Goal: Task Accomplishment & Management: Use online tool/utility

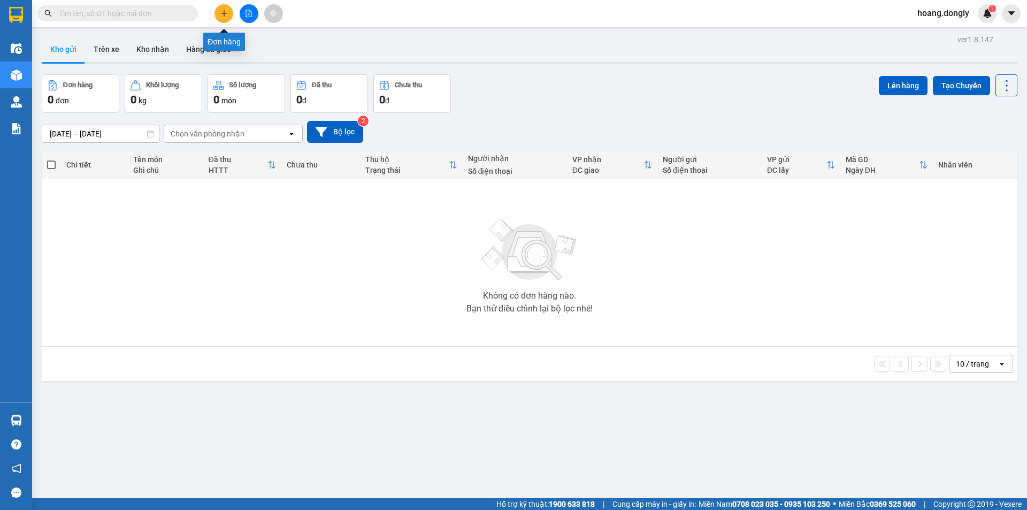
click at [222, 19] on button at bounding box center [223, 13] width 19 height 19
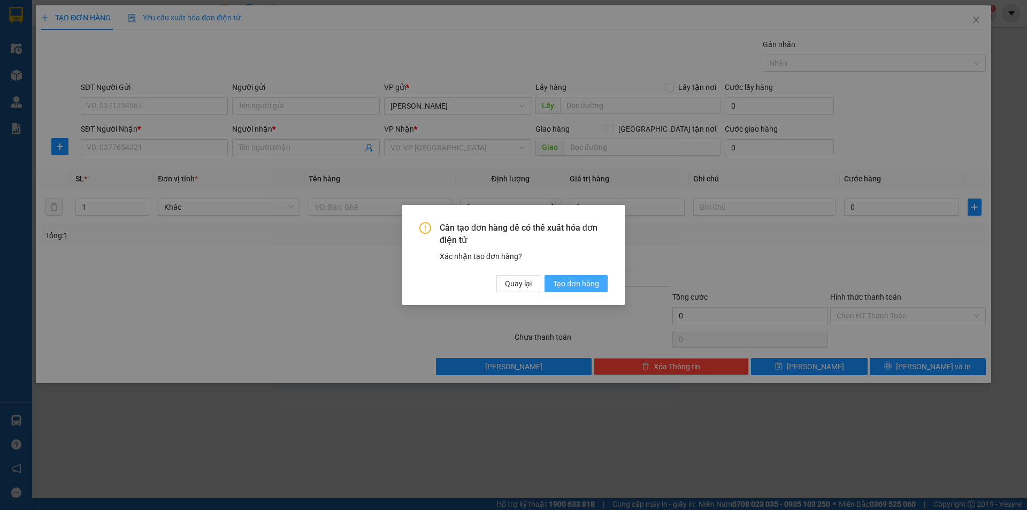
click at [584, 290] on button "Tạo đơn hàng" at bounding box center [575, 283] width 63 height 17
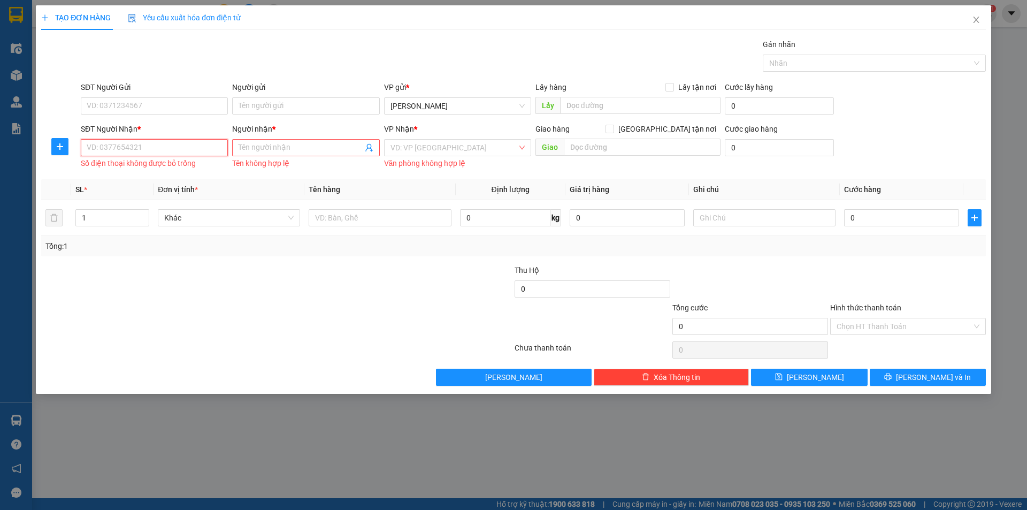
click at [171, 146] on input "SĐT Người Nhận *" at bounding box center [154, 147] width 147 height 17
type input "0961301387"
click at [282, 149] on input "Người nhận *" at bounding box center [301, 148] width 124 height 12
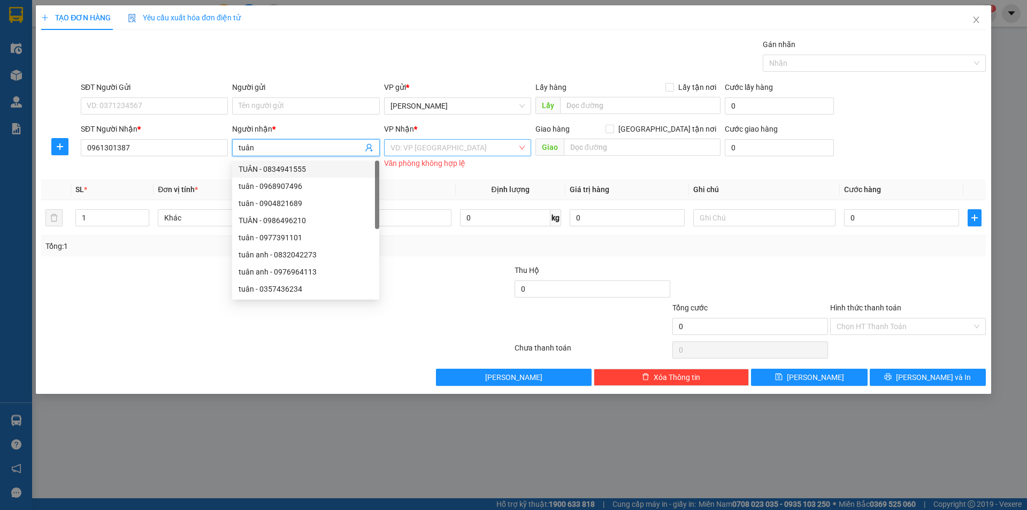
type input "tuân"
click at [498, 149] on input "search" at bounding box center [453, 148] width 127 height 16
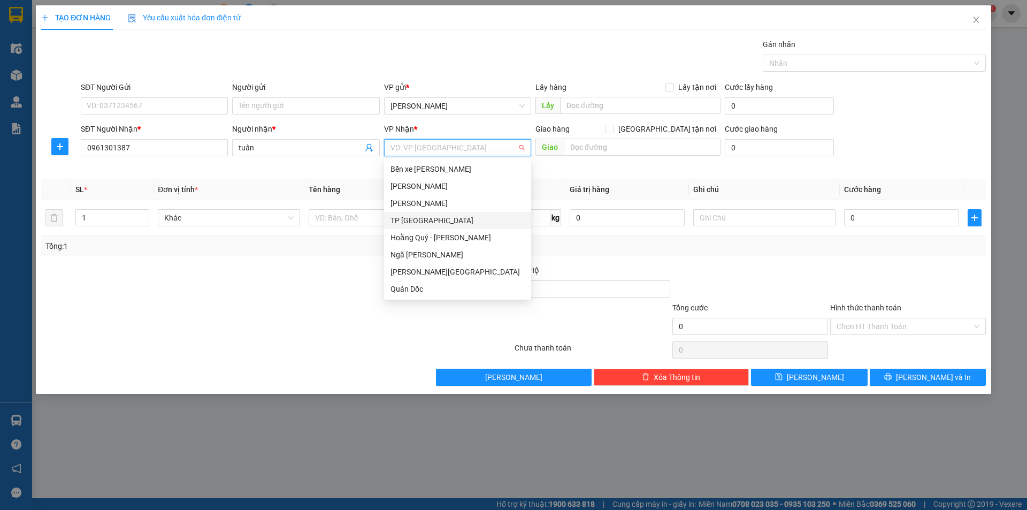
scroll to position [154, 0]
click at [468, 271] on div "VP Giải Phóng" at bounding box center [457, 272] width 134 height 12
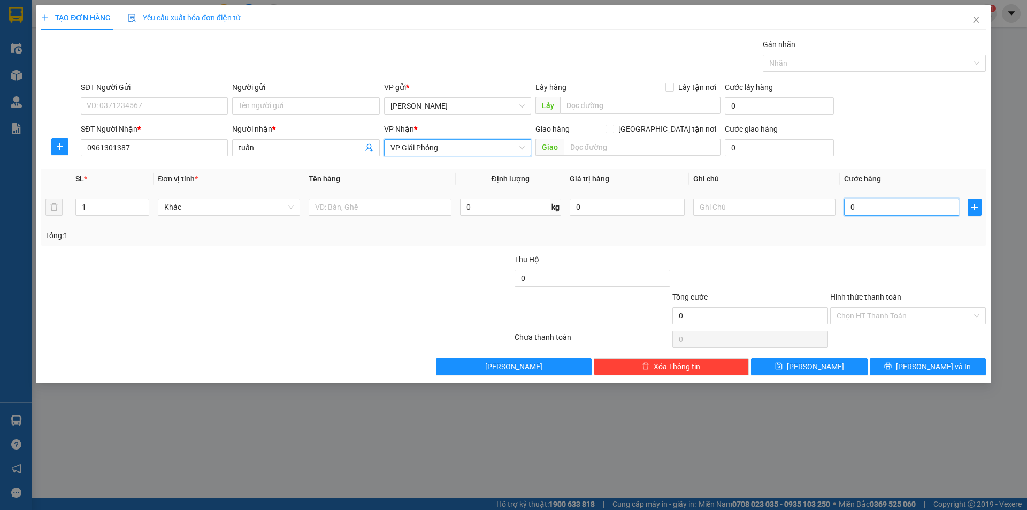
click at [866, 208] on input "0" at bounding box center [901, 206] width 115 height 17
click at [849, 207] on input "0" at bounding box center [901, 206] width 115 height 17
type input "80"
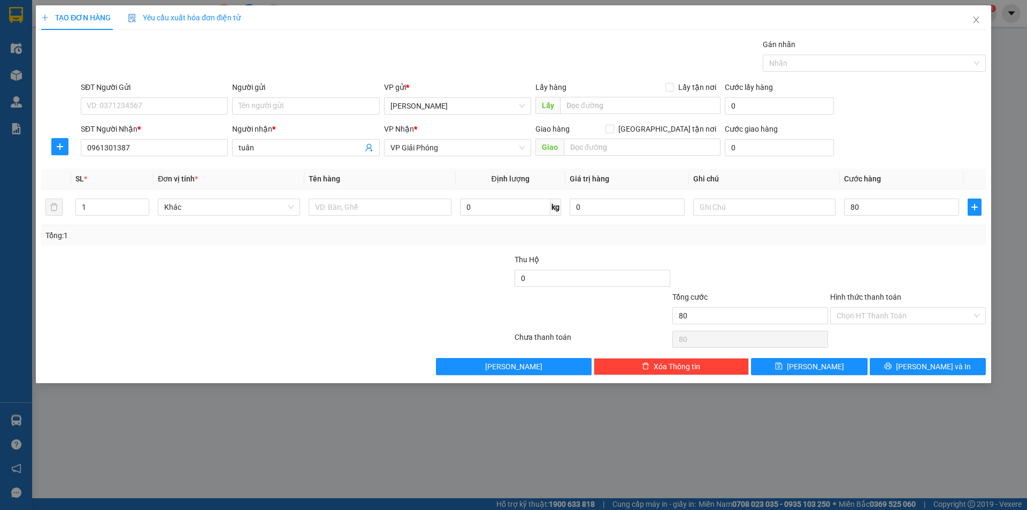
click at [836, 265] on div at bounding box center [908, 272] width 158 height 37
type input "80.000"
click at [898, 317] on input "Hình thức thanh toán" at bounding box center [903, 316] width 135 height 16
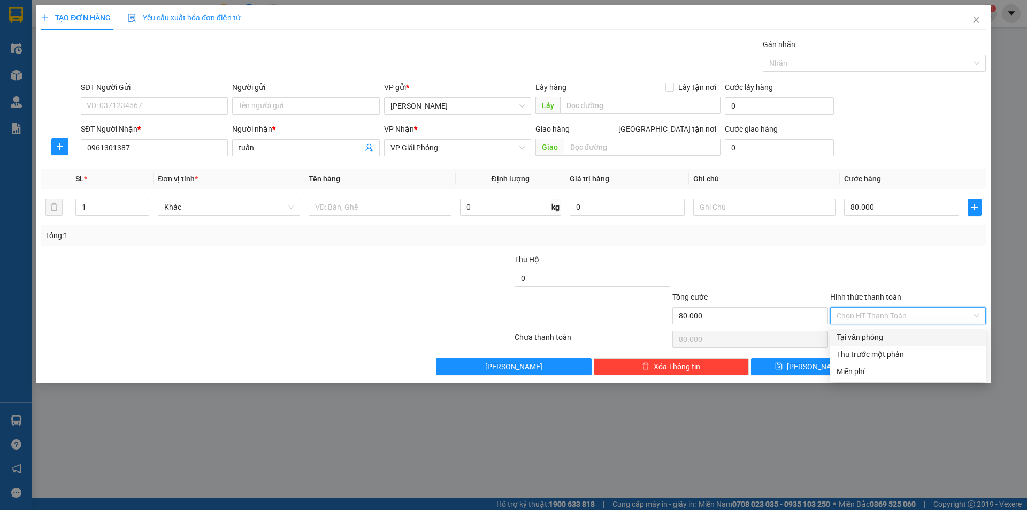
click at [890, 337] on div "Tại văn phòng" at bounding box center [907, 337] width 143 height 12
type input "0"
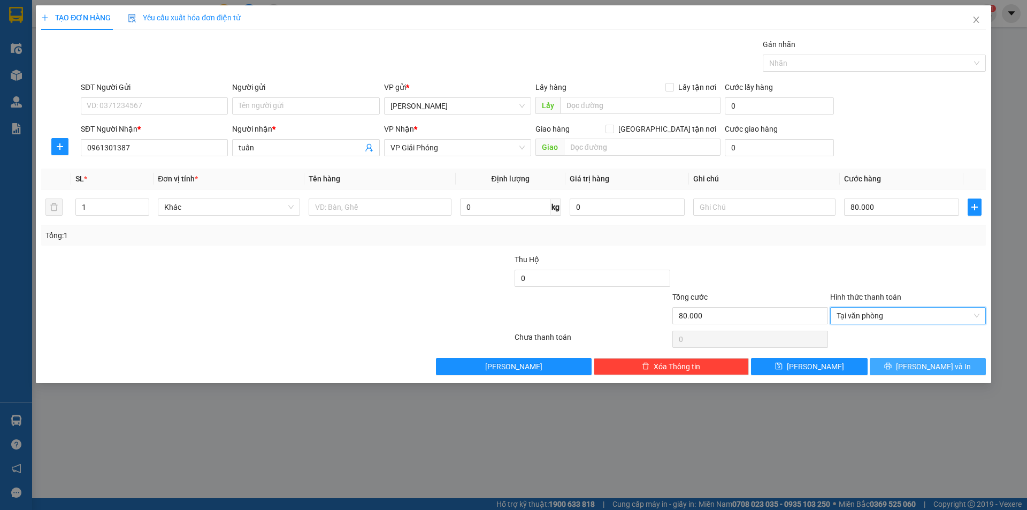
click at [937, 372] on button "Lưu và In" at bounding box center [928, 366] width 116 height 17
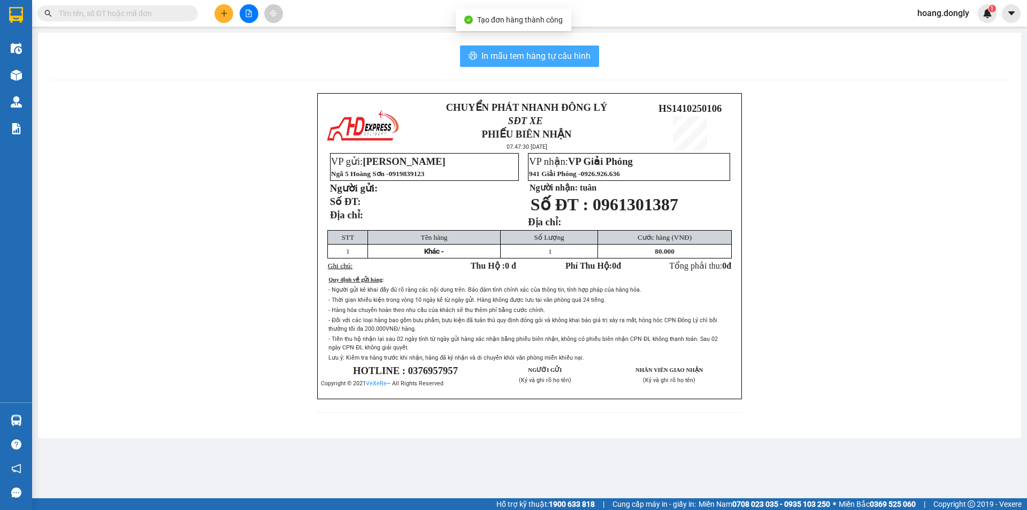
click at [566, 59] on span "In mẫu tem hàng tự cấu hình" at bounding box center [535, 55] width 109 height 13
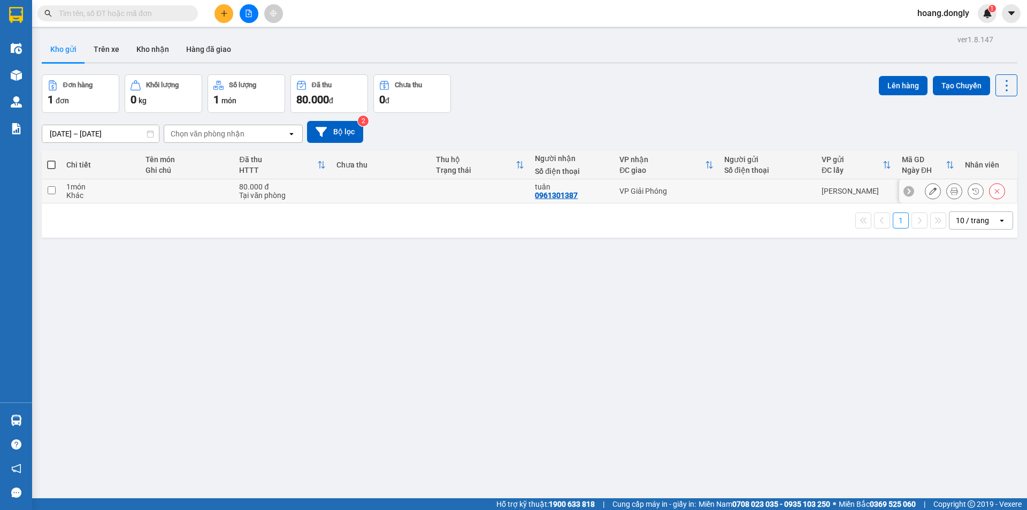
click at [708, 198] on td "VP Giải Phóng" at bounding box center [666, 191] width 105 height 24
checkbox input "true"
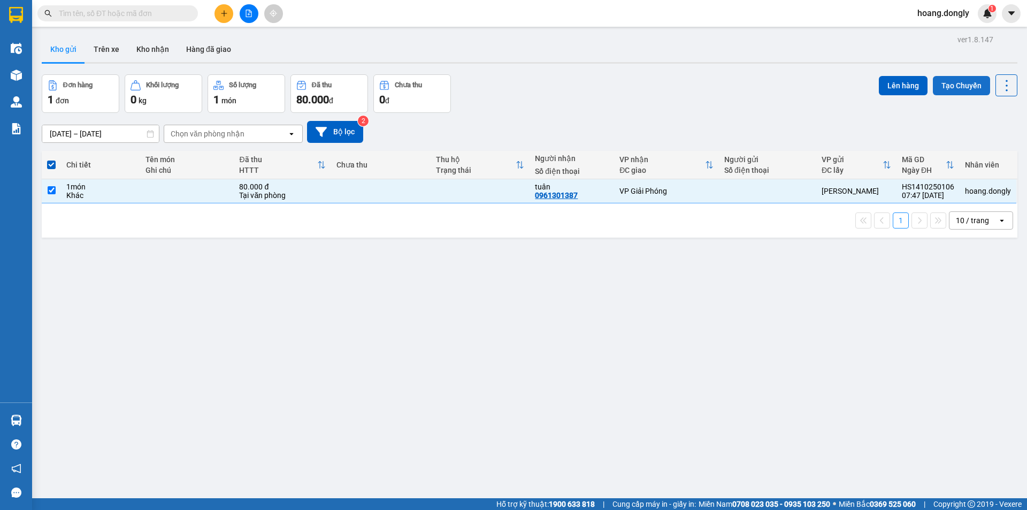
click at [942, 86] on button "Tạo Chuyến" at bounding box center [961, 85] width 57 height 19
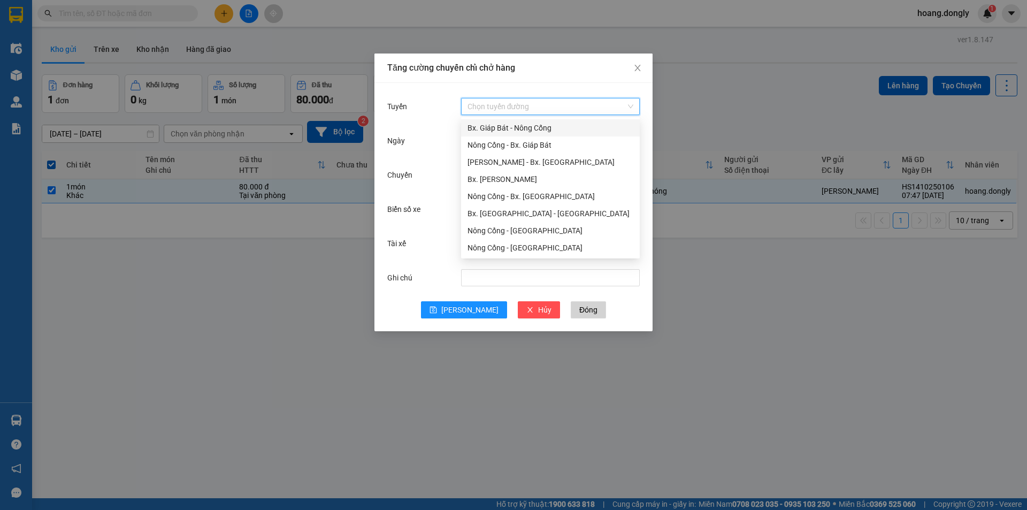
click at [566, 106] on input "Tuyến" at bounding box center [546, 106] width 158 height 16
click at [557, 145] on div "Nông Cống - Bx. Giáp Bát" at bounding box center [550, 145] width 166 height 12
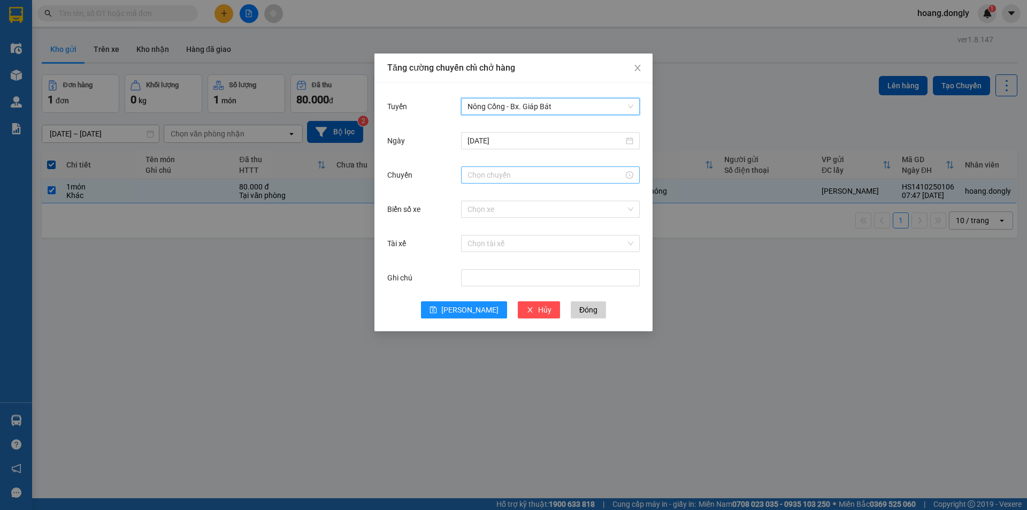
click at [548, 178] on input "Chuyến" at bounding box center [545, 175] width 156 height 12
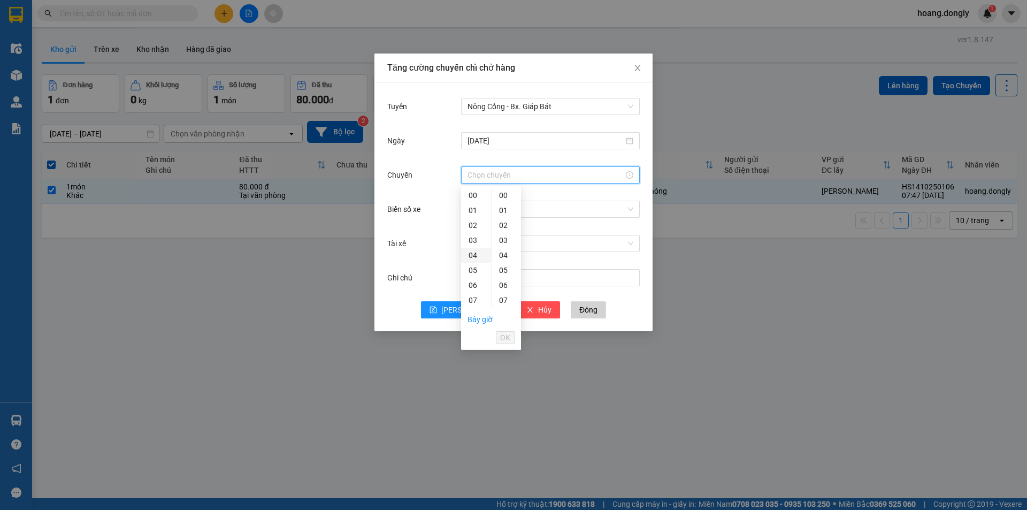
scroll to position [53, 0]
click at [474, 243] on div "07" at bounding box center [476, 246] width 30 height 15
click at [503, 262] on div "40" at bounding box center [505, 259] width 29 height 15
type input "07:40"
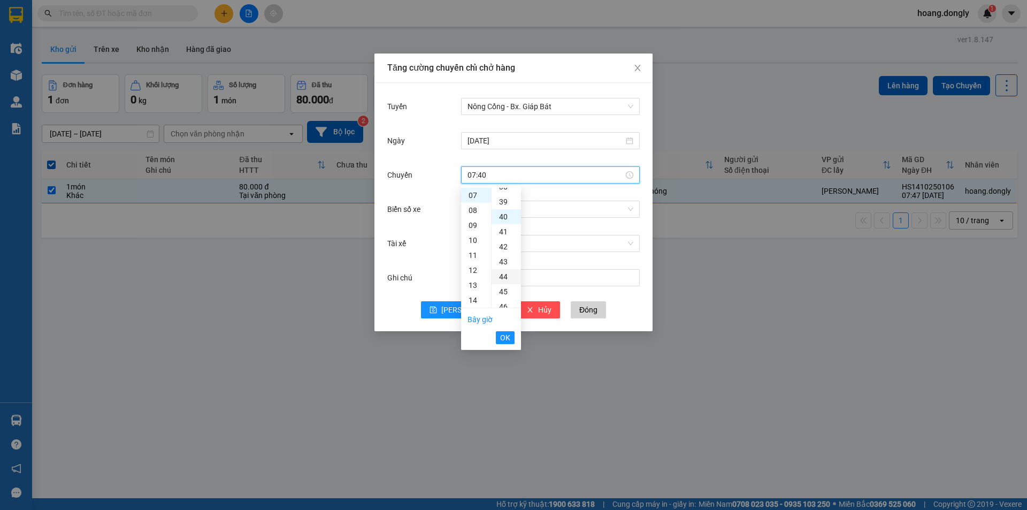
scroll to position [599, 0]
click at [504, 340] on span "OK" at bounding box center [505, 338] width 10 height 12
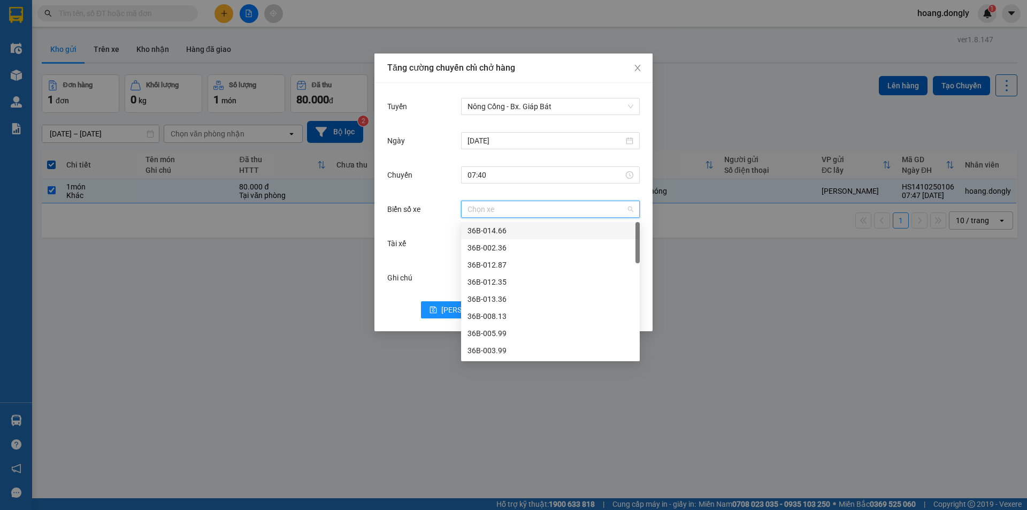
click at [557, 209] on input "Biển số xe" at bounding box center [546, 209] width 158 height 16
type input "09"
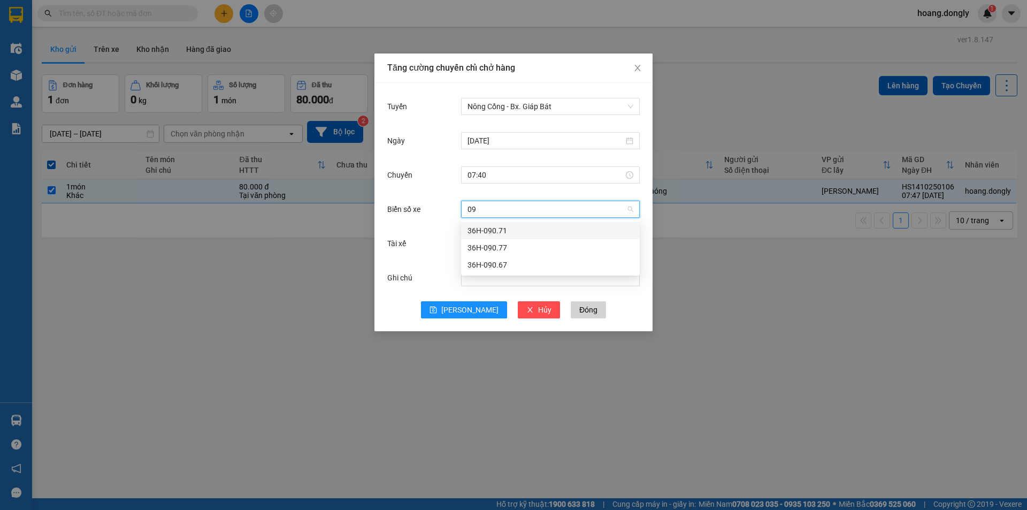
click at [534, 263] on div "36H-090.67" at bounding box center [550, 265] width 166 height 12
click at [510, 242] on input "Tài xế" at bounding box center [546, 243] width 158 height 16
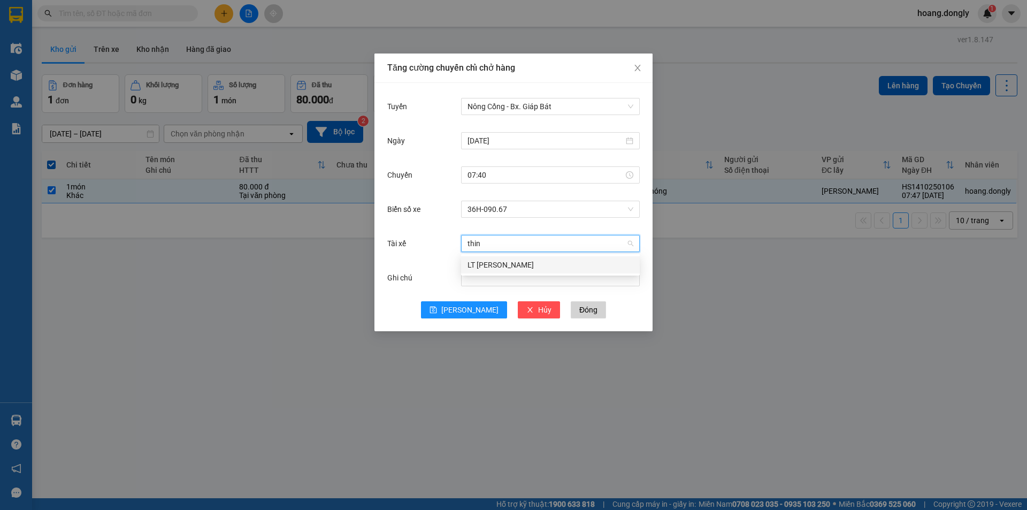
type input "thinh"
click at [518, 267] on div "LT Nguyễn Văn Thịnh" at bounding box center [550, 265] width 166 height 12
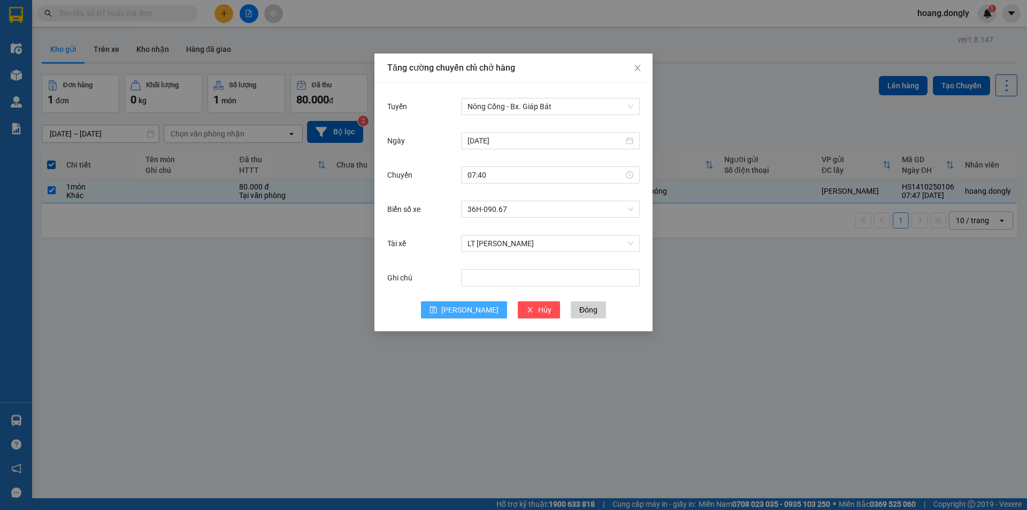
click at [476, 306] on button "Lưu" at bounding box center [464, 309] width 86 height 17
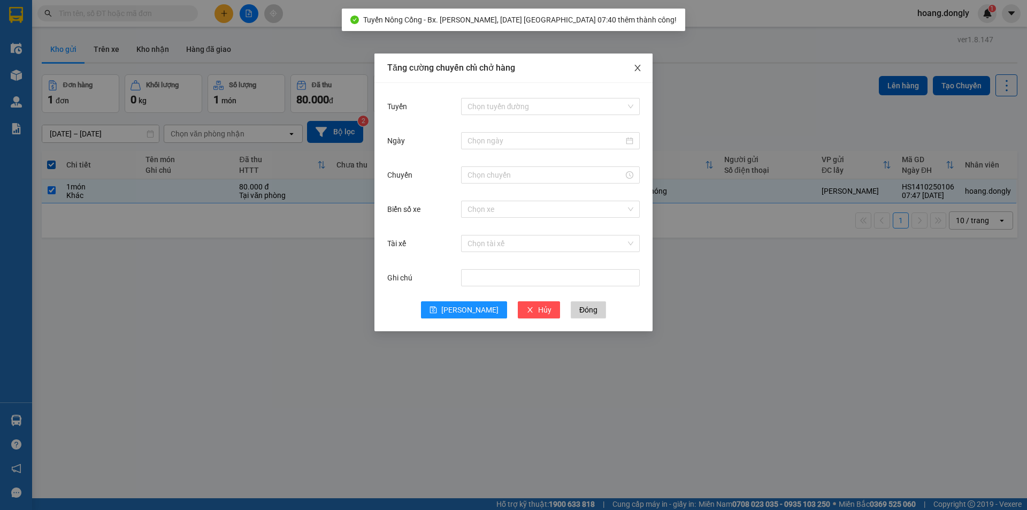
click at [639, 72] on icon "close" at bounding box center [637, 68] width 9 height 9
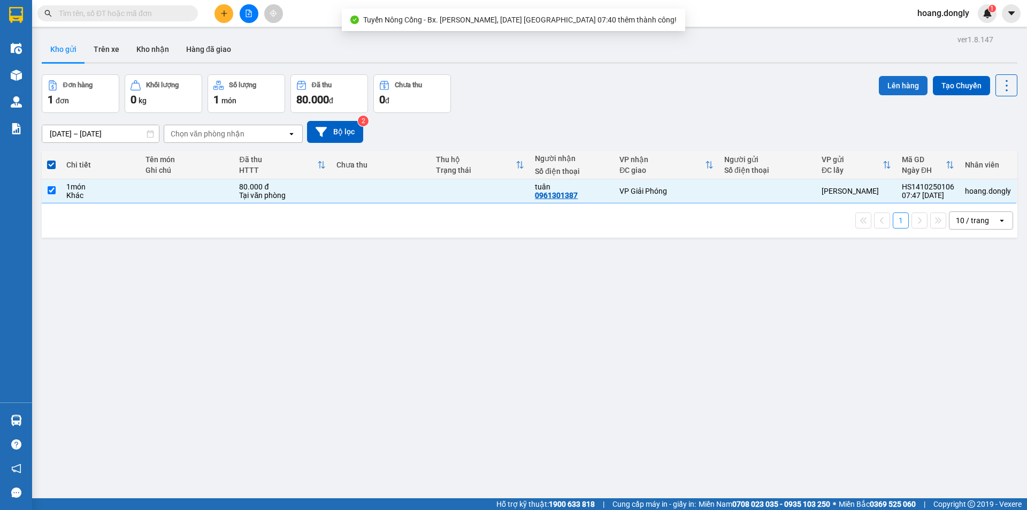
click at [888, 91] on button "Lên hàng" at bounding box center [903, 85] width 49 height 19
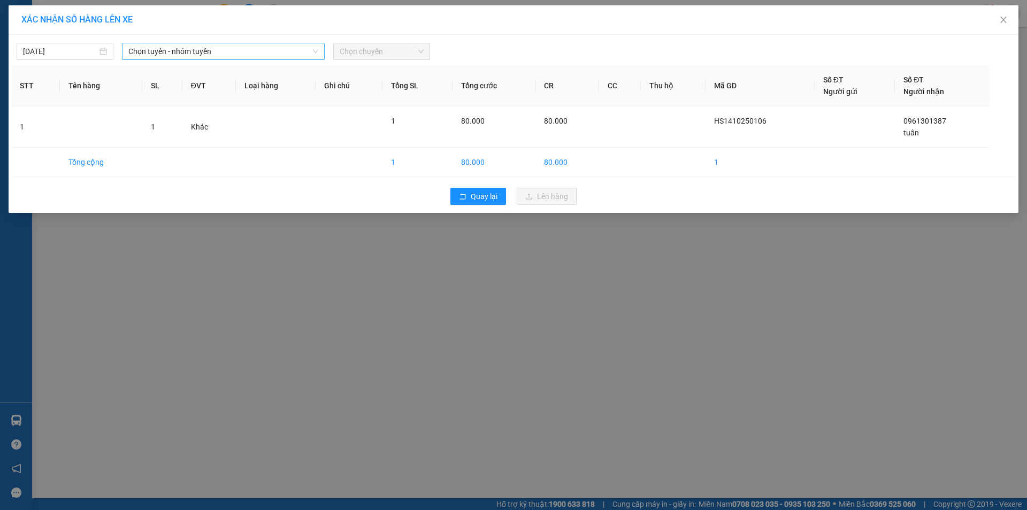
click at [289, 51] on span "Chọn tuyến - nhóm tuyến" at bounding box center [223, 51] width 190 height 16
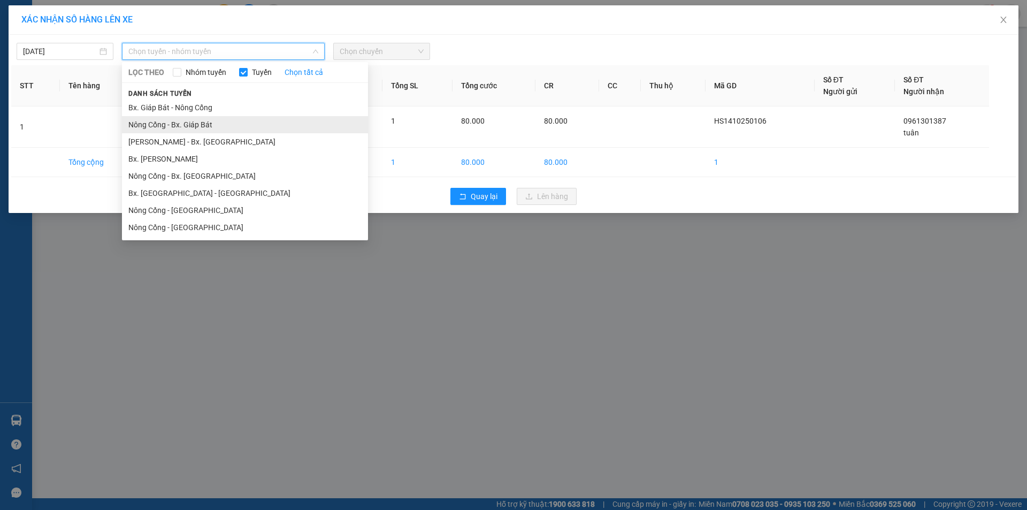
click at [283, 133] on li "Nông Cống - Bx. Giáp Bát" at bounding box center [245, 124] width 246 height 17
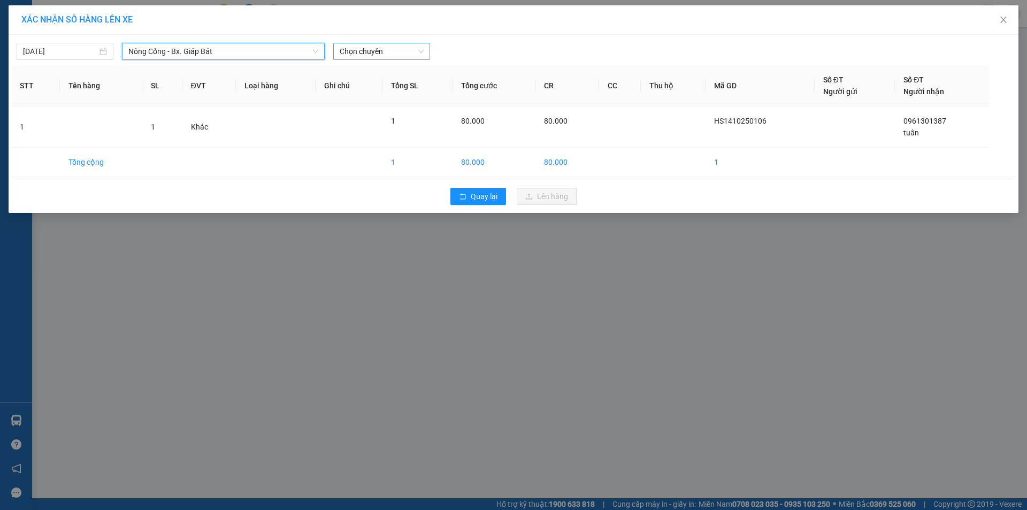
click at [400, 55] on span "Chọn chuyến" at bounding box center [382, 51] width 84 height 16
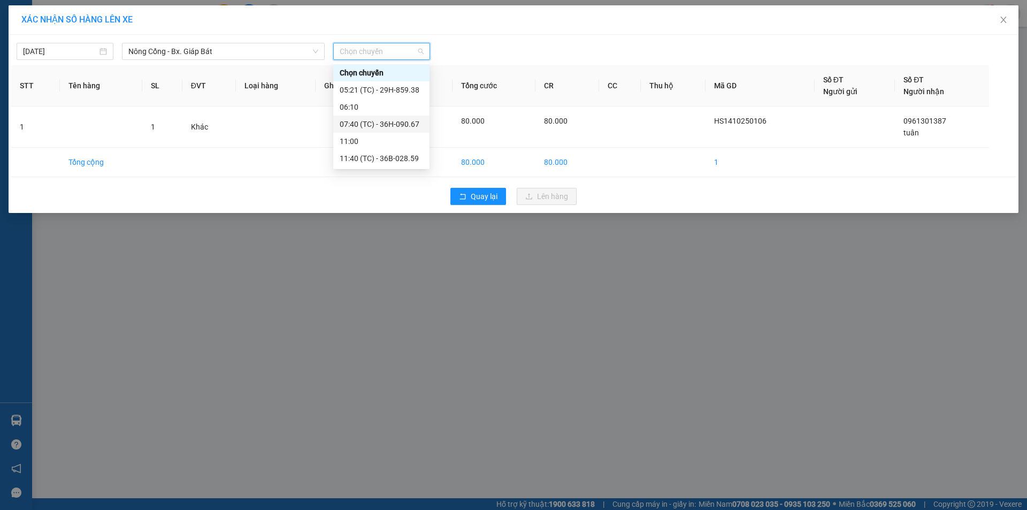
click at [395, 128] on div "07:40 (TC) - 36H-090.67" at bounding box center [381, 124] width 83 height 12
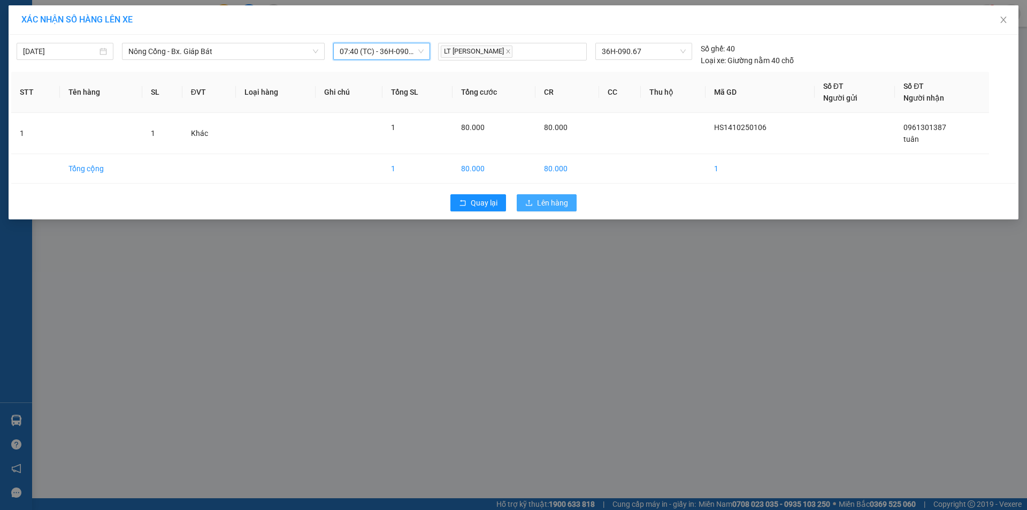
click at [546, 205] on span "Lên hàng" at bounding box center [552, 203] width 31 height 12
